Goal: Task Accomplishment & Management: Use online tool/utility

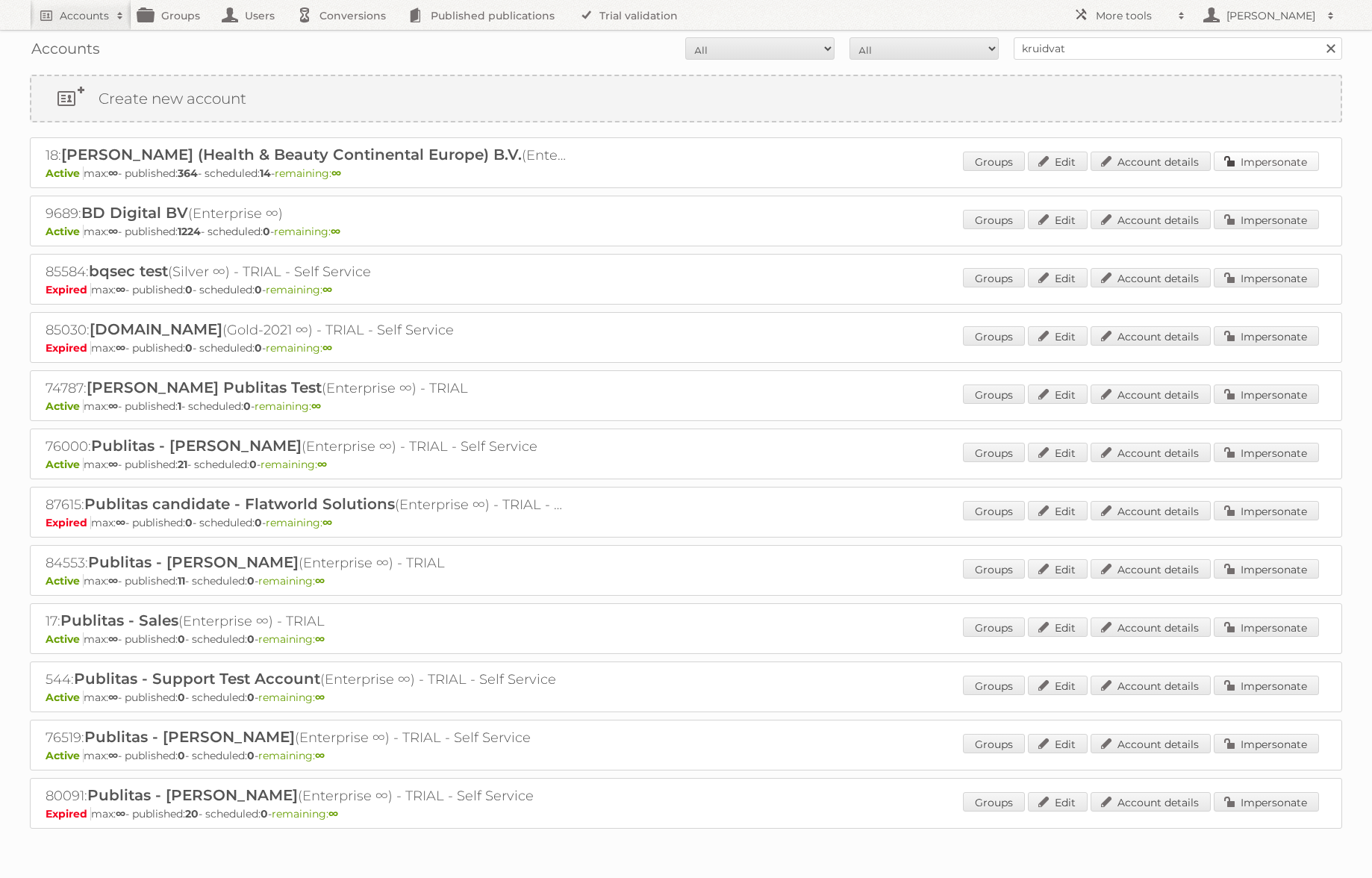
click at [1255, 161] on link "Impersonate" at bounding box center [1266, 161] width 106 height 20
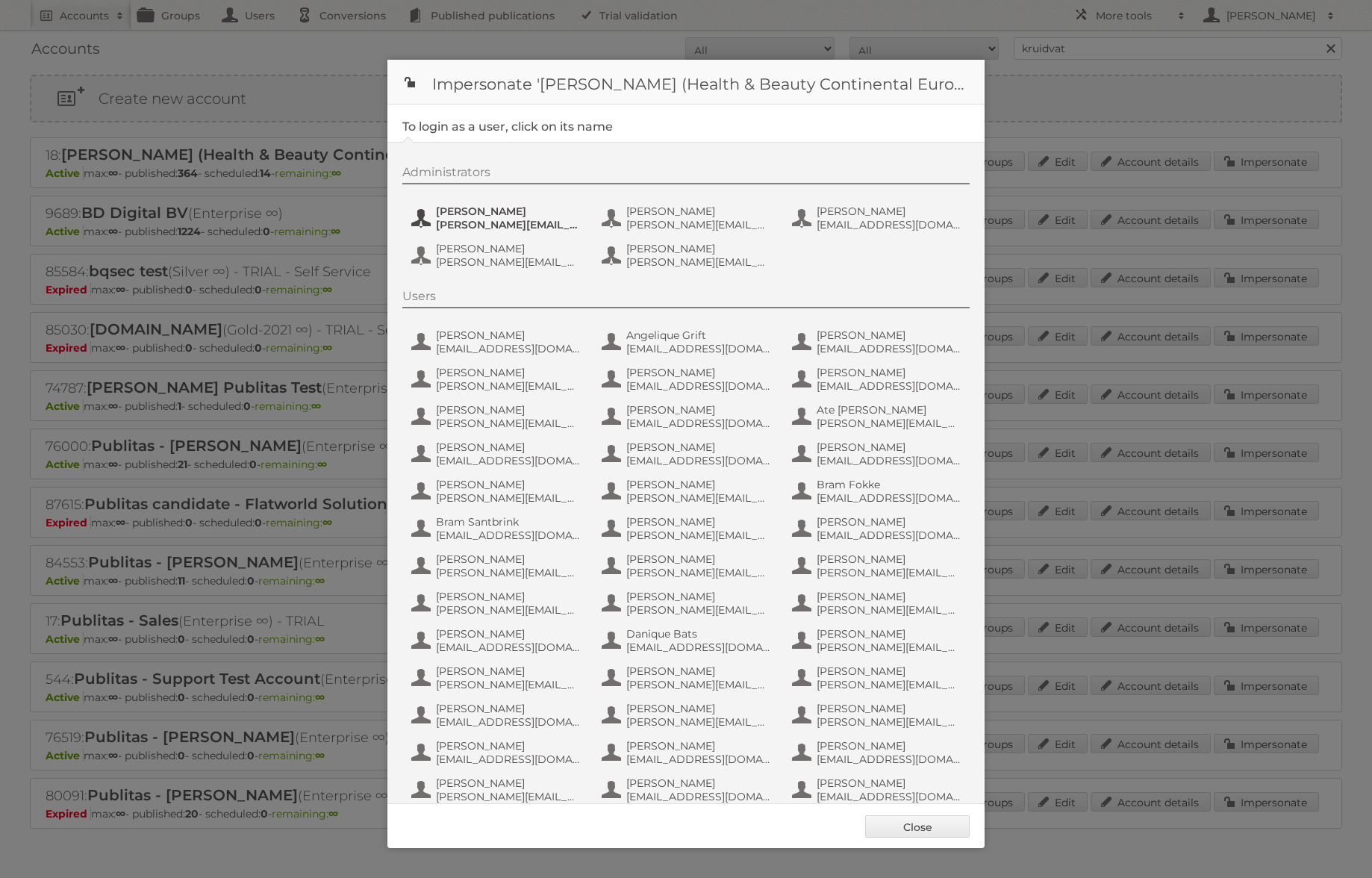
click at [484, 209] on span "[PERSON_NAME]" at bounding box center [508, 211] width 145 height 13
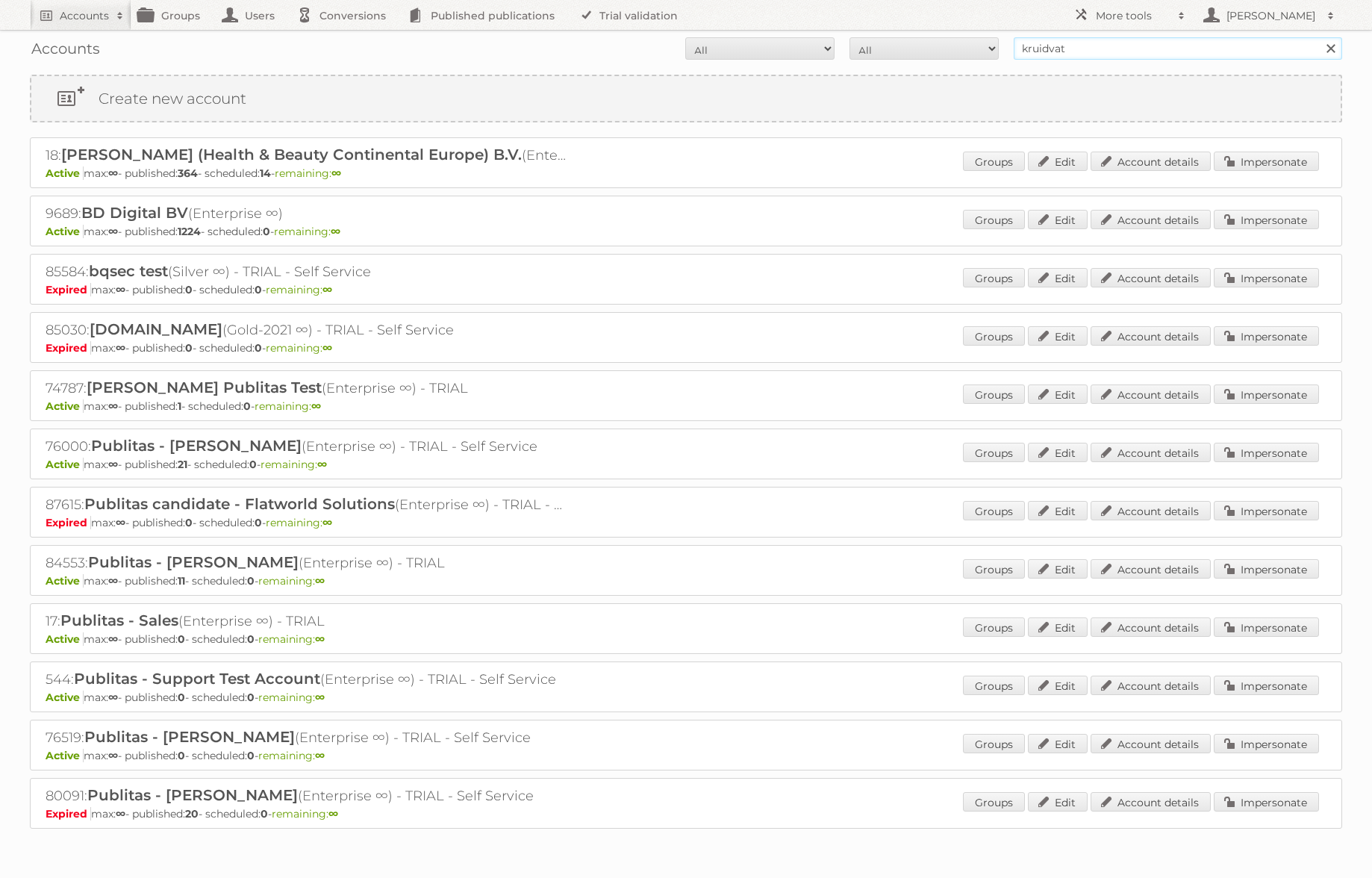
click at [1112, 40] on input "kruidvat" at bounding box center [1177, 49] width 328 height 22
type input "ALDI SÜD Dienstleistungs-SE & Co. oHG"
click at [1320, 37] on input "Search" at bounding box center [1331, 49] width 22 height 22
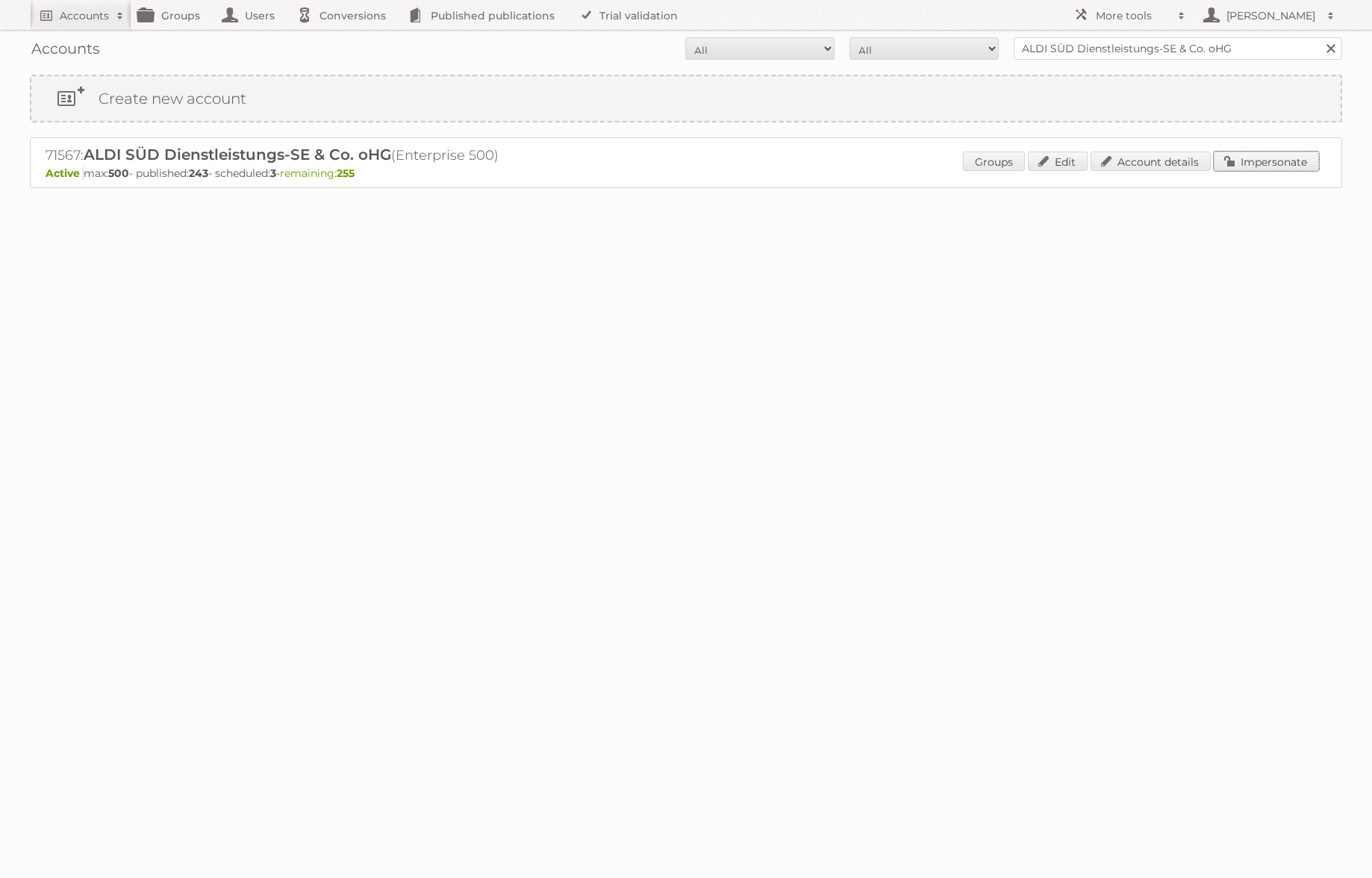
drag, startPoint x: 1242, startPoint y: 162, endPoint x: 1128, endPoint y: 169, distance: 114.2
click at [1242, 162] on link "Impersonate" at bounding box center [1266, 161] width 106 height 20
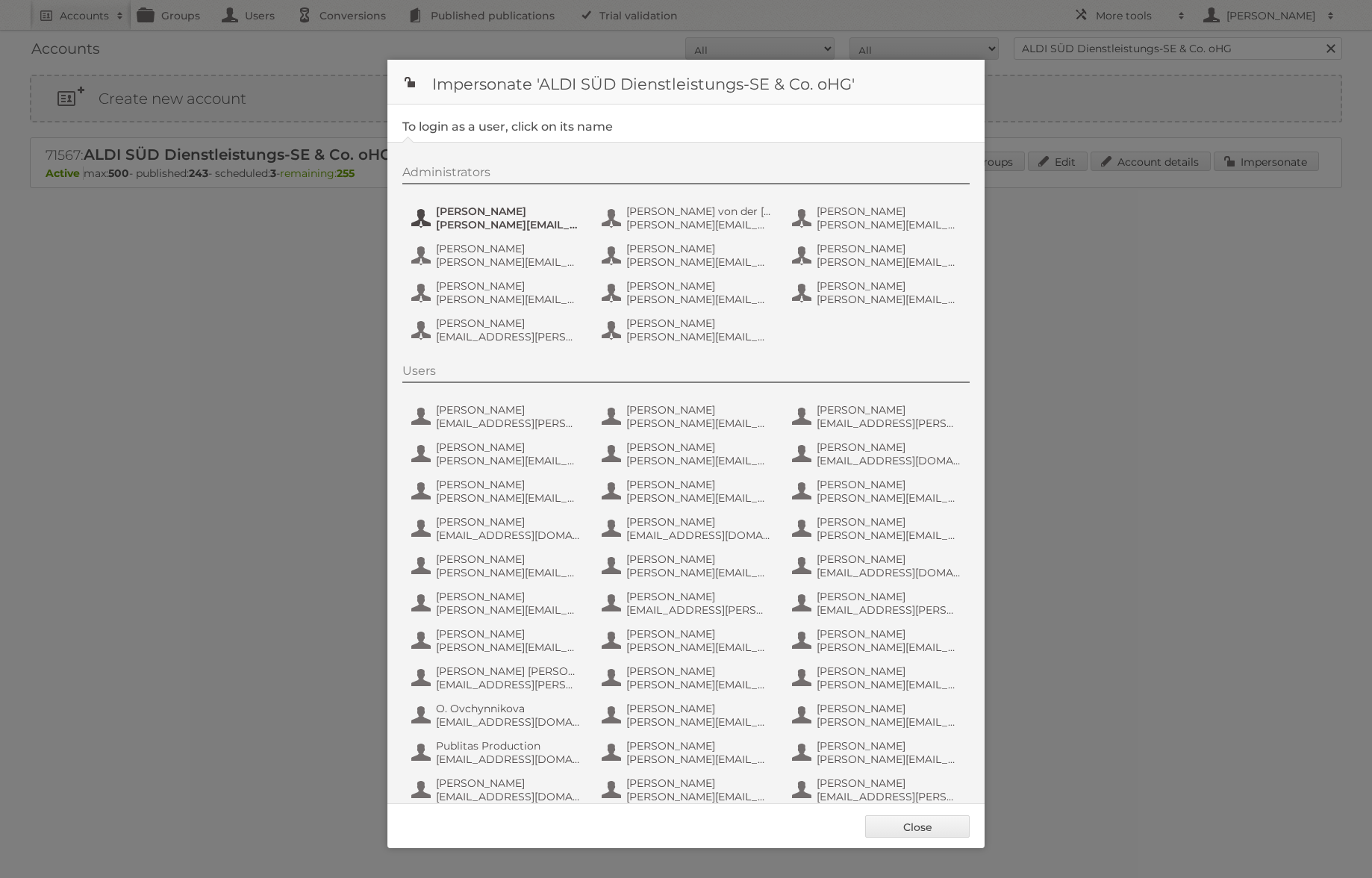
click at [486, 220] on span "a.kaiser@s-v.de" at bounding box center [508, 224] width 145 height 13
